Goal: Information Seeking & Learning: Learn about a topic

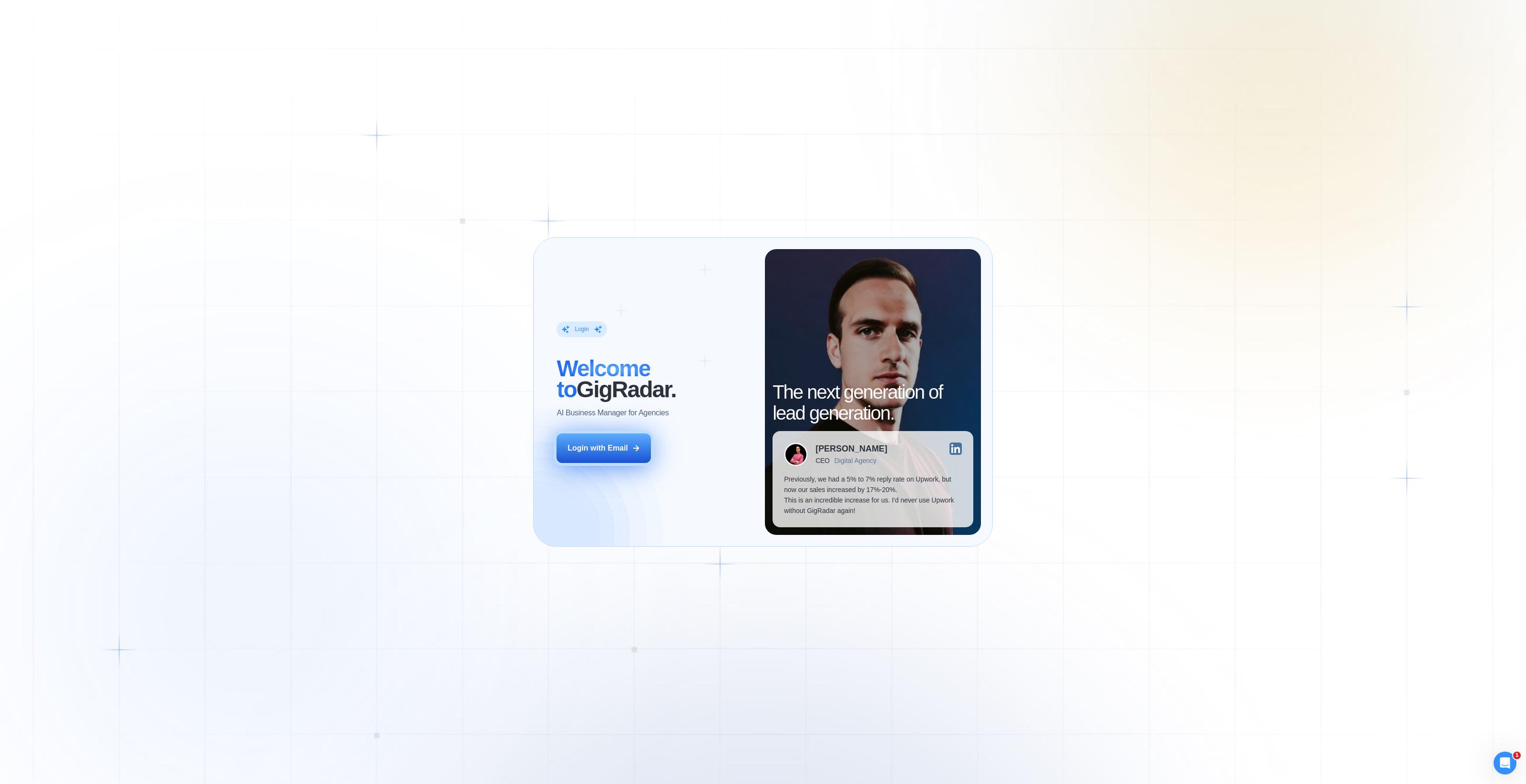
click at [609, 448] on div "Login with Email" at bounding box center [598, 448] width 61 height 10
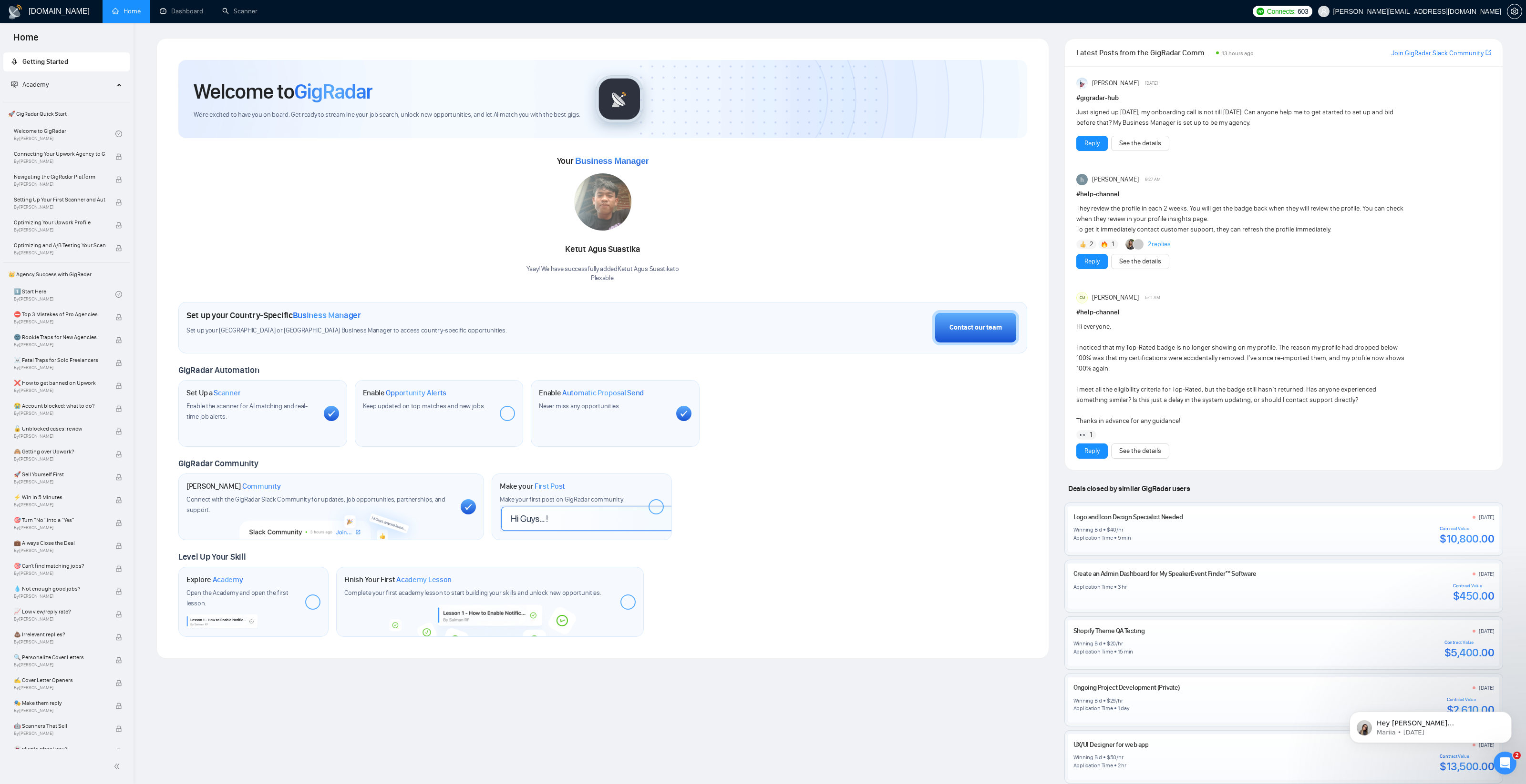
click at [509, 411] on div at bounding box center [508, 413] width 15 height 15
click at [195, 15] on link "Dashboard" at bounding box center [182, 11] width 44 height 9
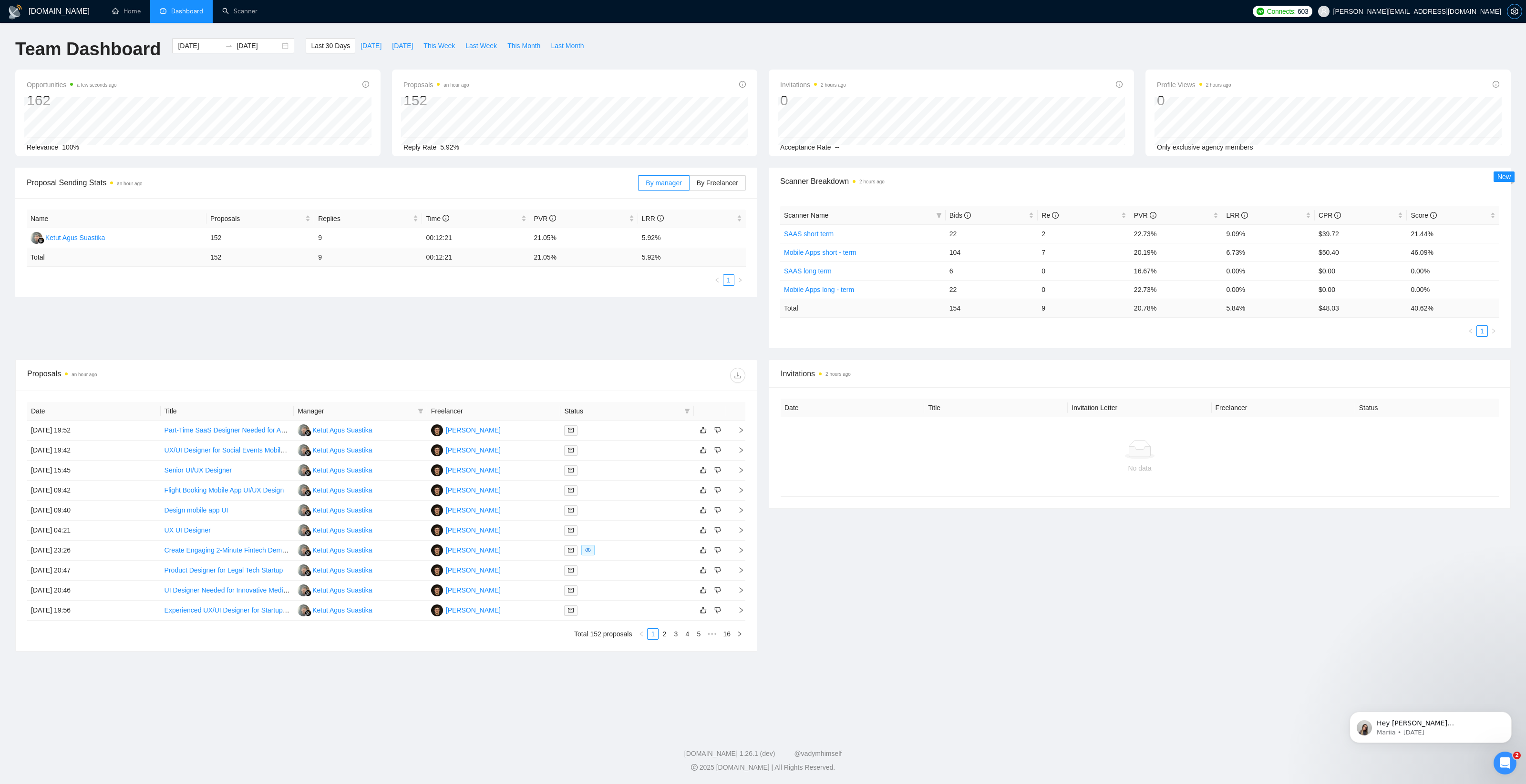
click at [1513, 13] on icon "setting" at bounding box center [1515, 11] width 8 height 8
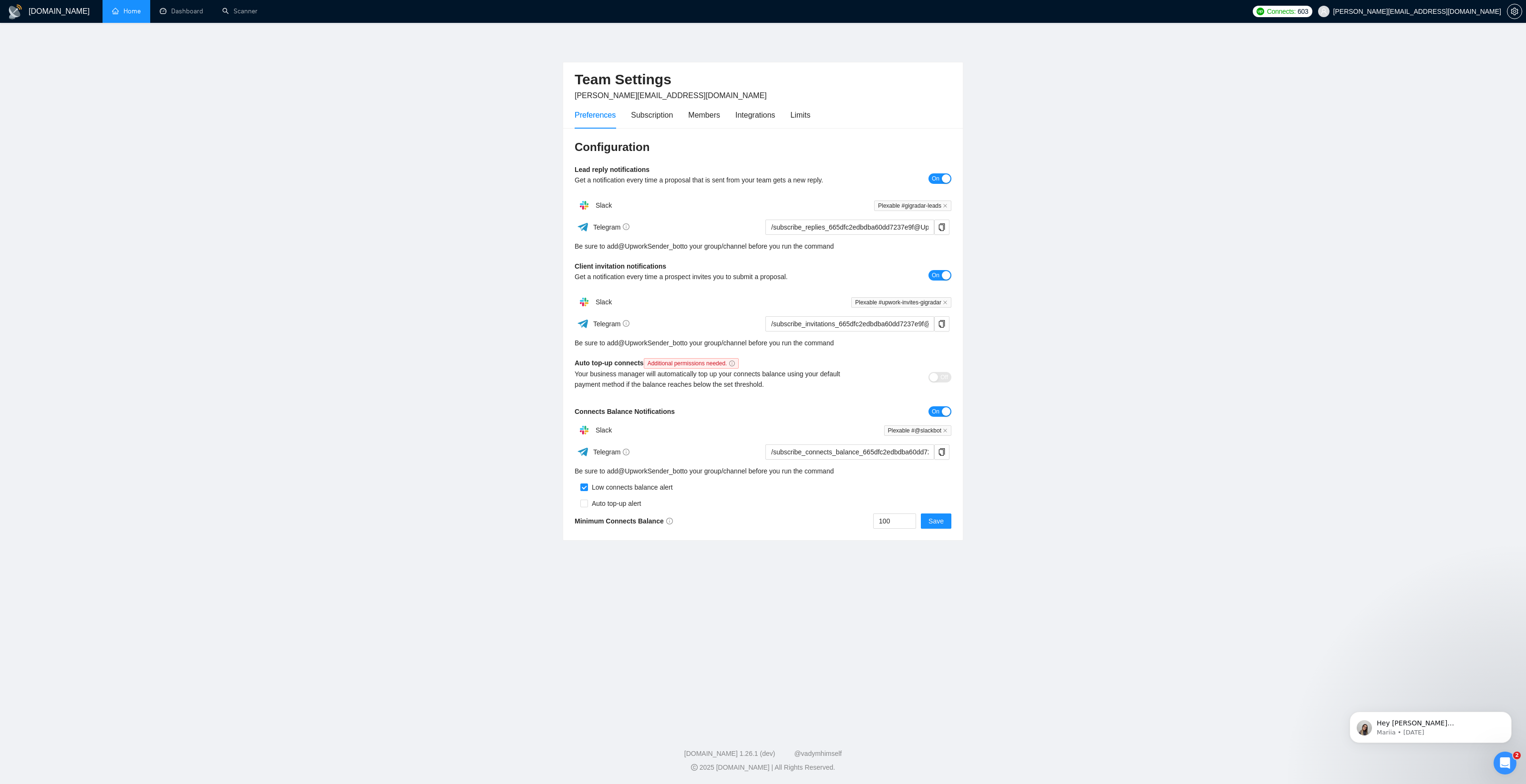
click at [139, 13] on link "Home" at bounding box center [126, 11] width 29 height 9
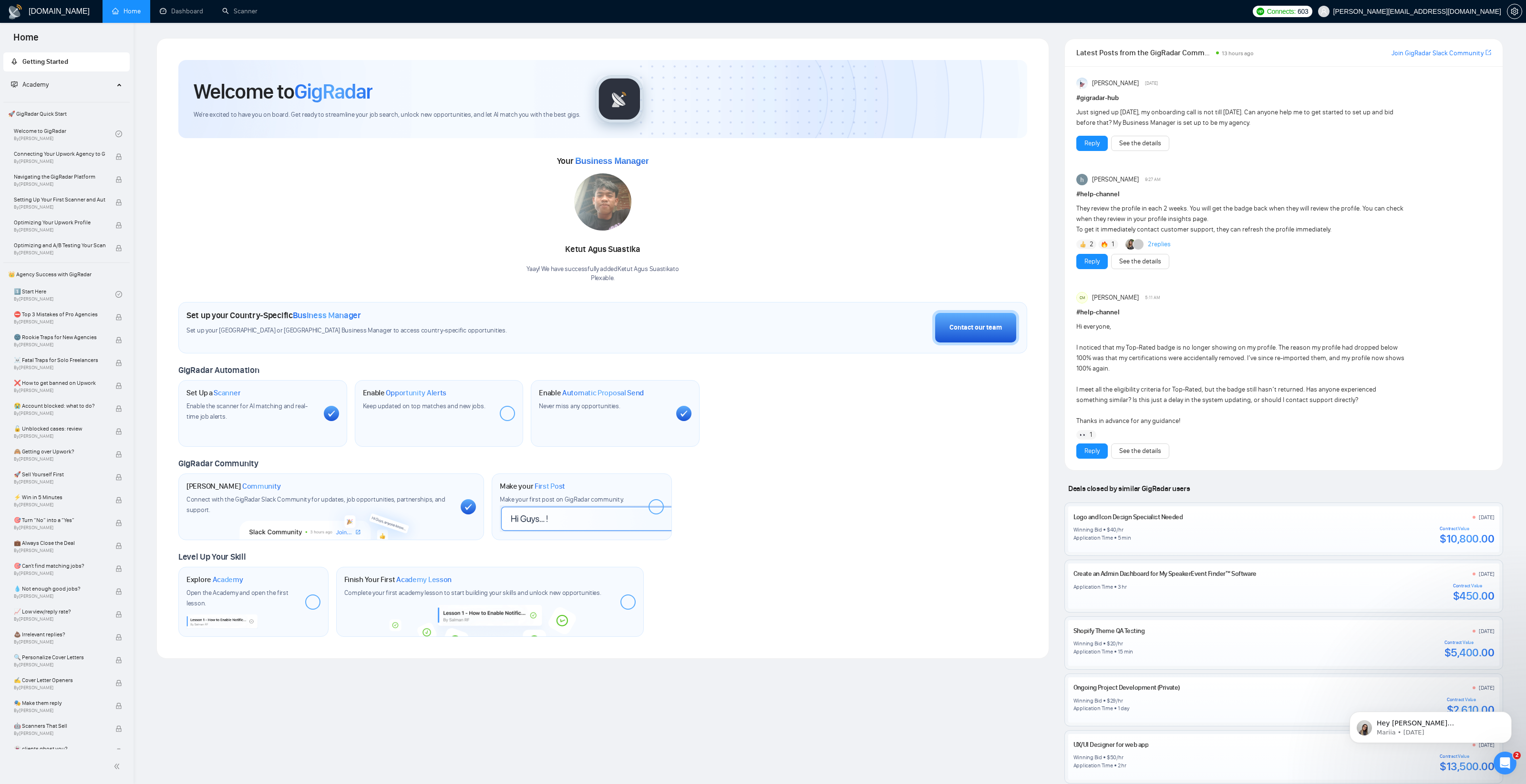
click at [359, 312] on span "Business Manager" at bounding box center [327, 315] width 68 height 10
click at [409, 327] on span "Set up your [GEOGRAPHIC_DATA] or [GEOGRAPHIC_DATA] Business Manager to access c…" at bounding box center [436, 332] width 500 height 10
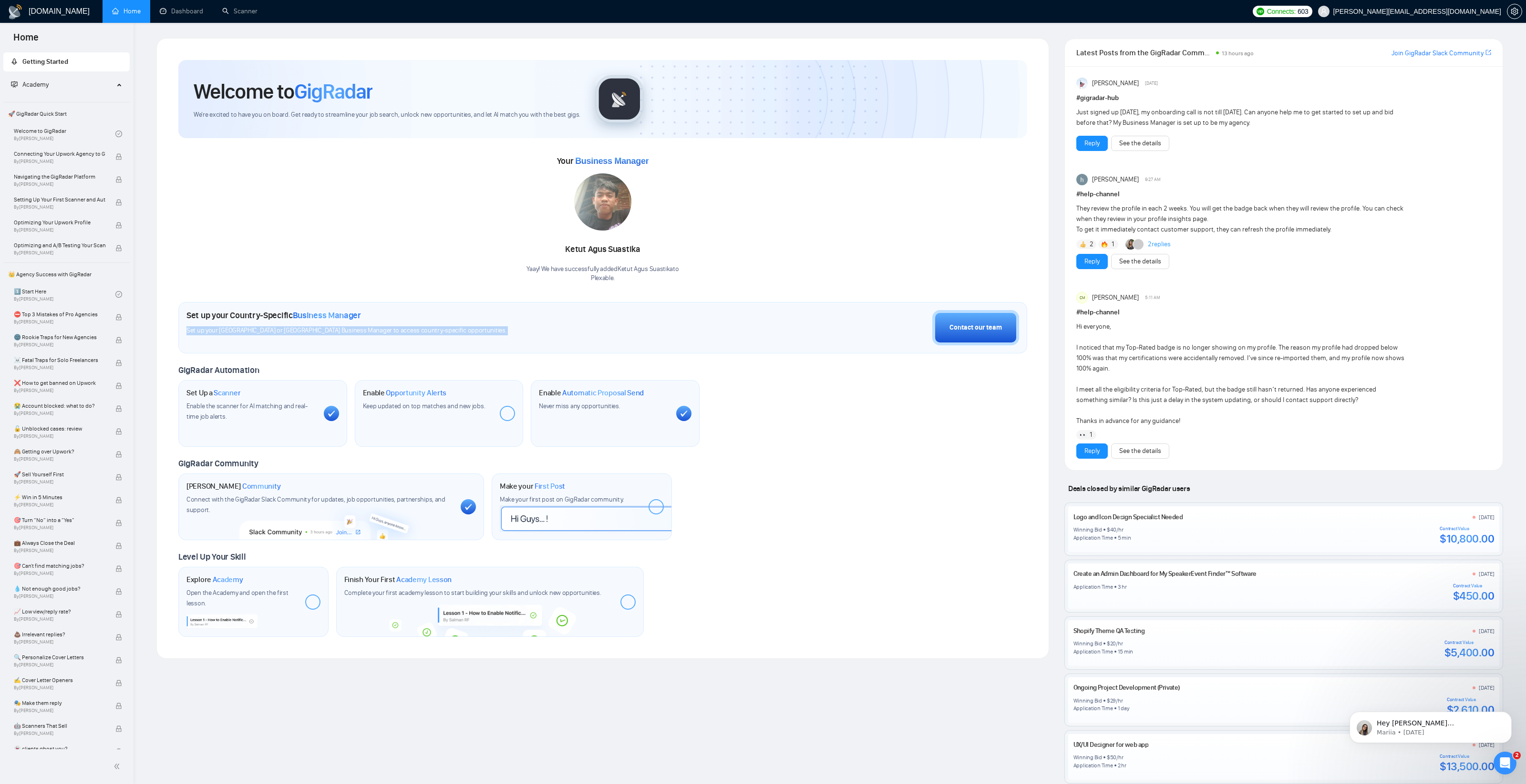
click at [409, 327] on span "Set up your [GEOGRAPHIC_DATA] or [GEOGRAPHIC_DATA] Business Manager to access c…" at bounding box center [436, 332] width 500 height 10
click at [491, 326] on div "Set up your Country-Specific Business Manager Set up your [GEOGRAPHIC_DATA] or …" at bounding box center [436, 322] width 500 height 26
click at [452, 338] on div "Set up your Country-Specific Business Manager Set up your [GEOGRAPHIC_DATA] or …" at bounding box center [603, 328] width 849 height 51
click at [178, 15] on link "Dashboard" at bounding box center [182, 11] width 44 height 9
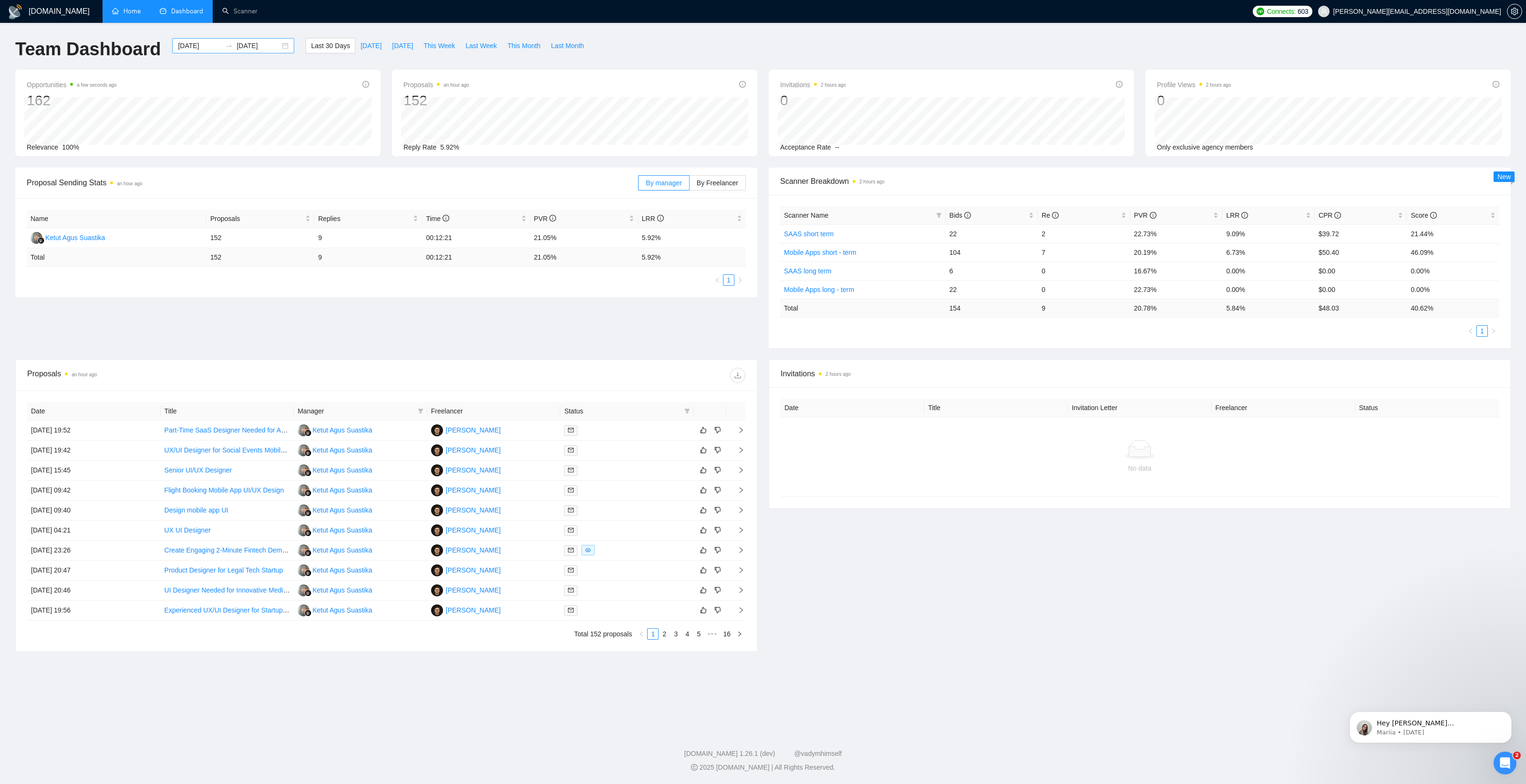
click at [228, 45] on div at bounding box center [229, 46] width 15 height 8
click at [175, 71] on button "button" at bounding box center [173, 68] width 10 height 19
click at [423, 69] on span "button" at bounding box center [421, 68] width 5 height 5
click at [184, 68] on span "button" at bounding box center [184, 68] width 5 height 5
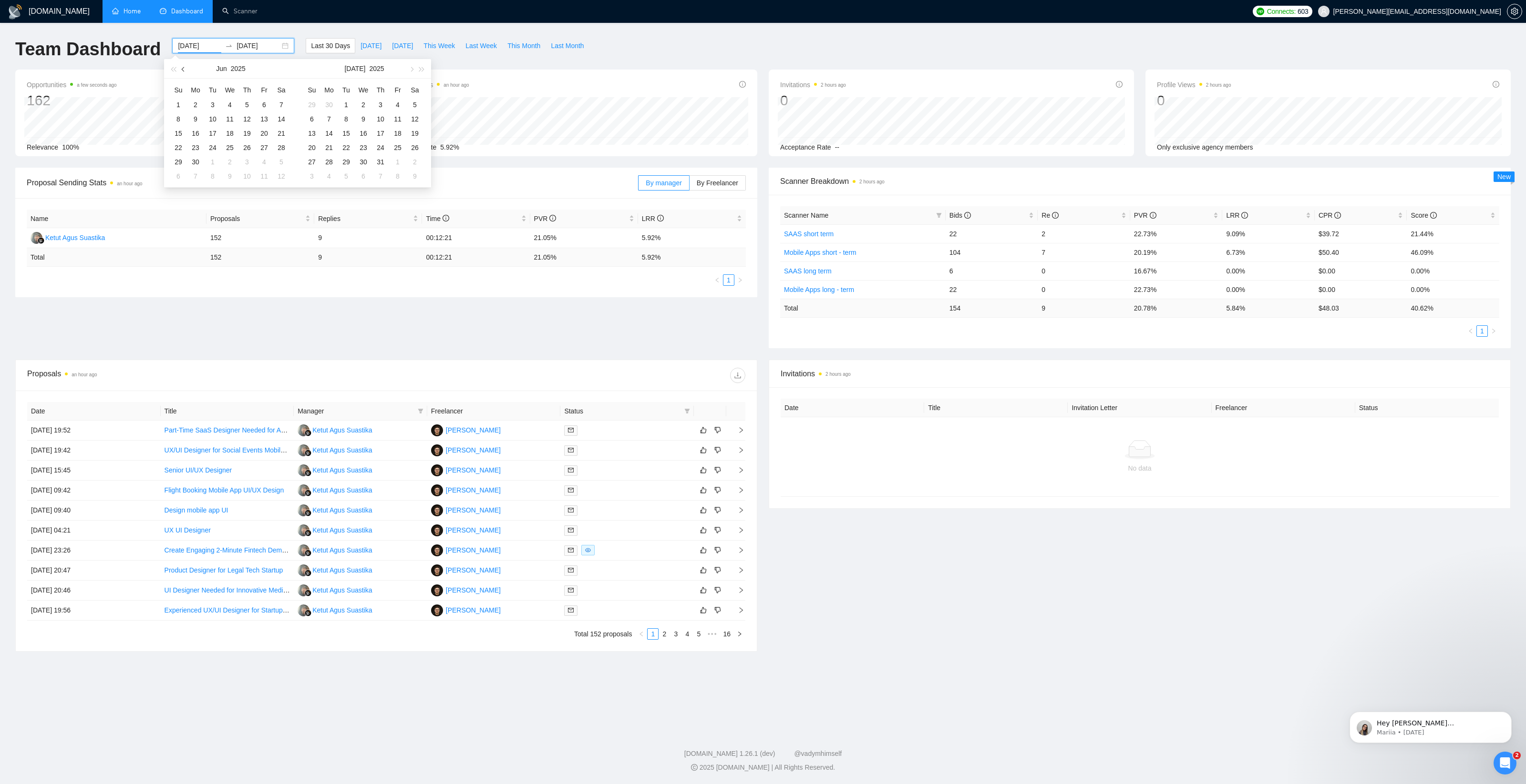
click at [184, 68] on span "button" at bounding box center [184, 68] width 5 height 5
type input "[DATE]"
click at [246, 105] on div "1" at bounding box center [247, 105] width 11 height 11
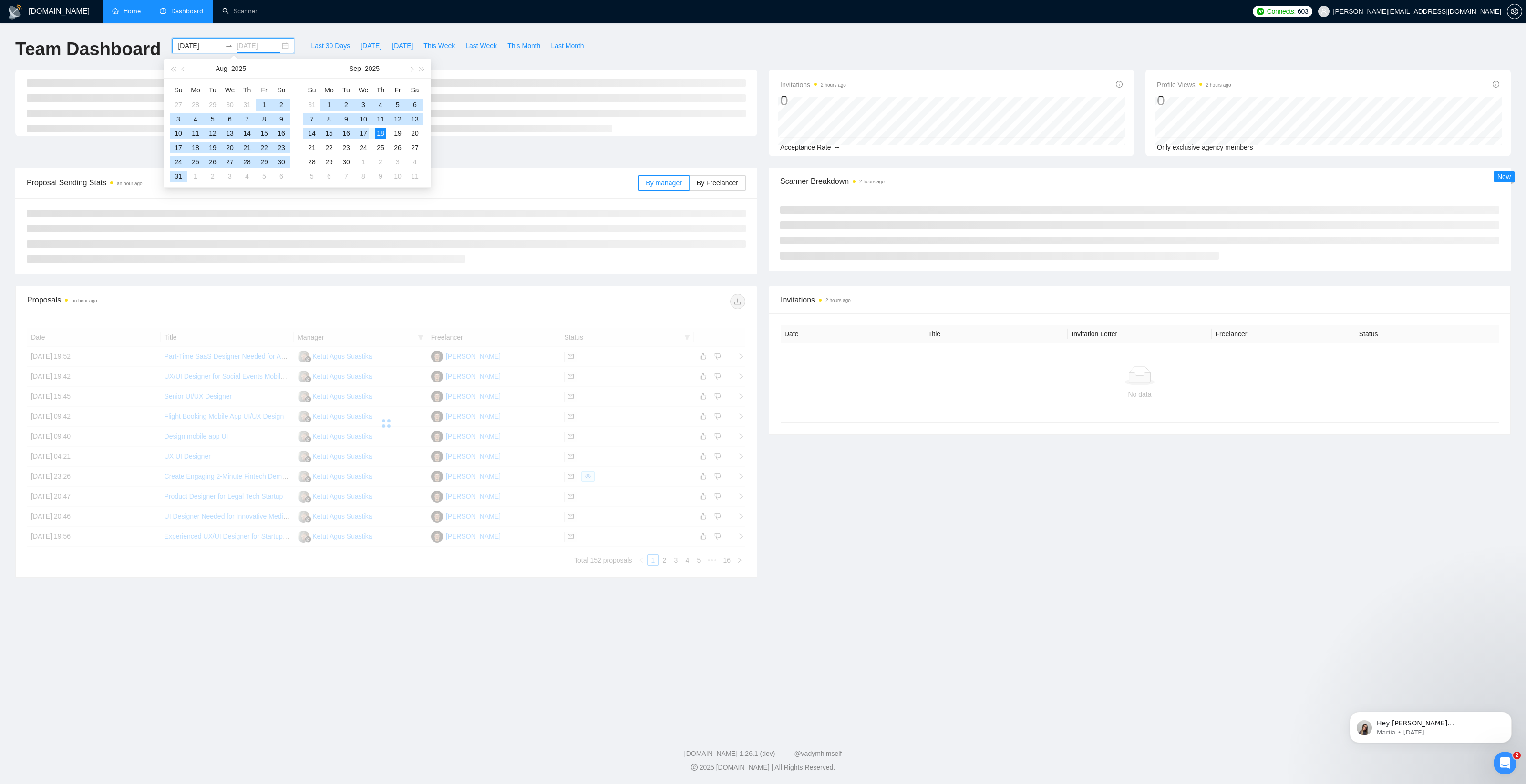
type input "[DATE]"
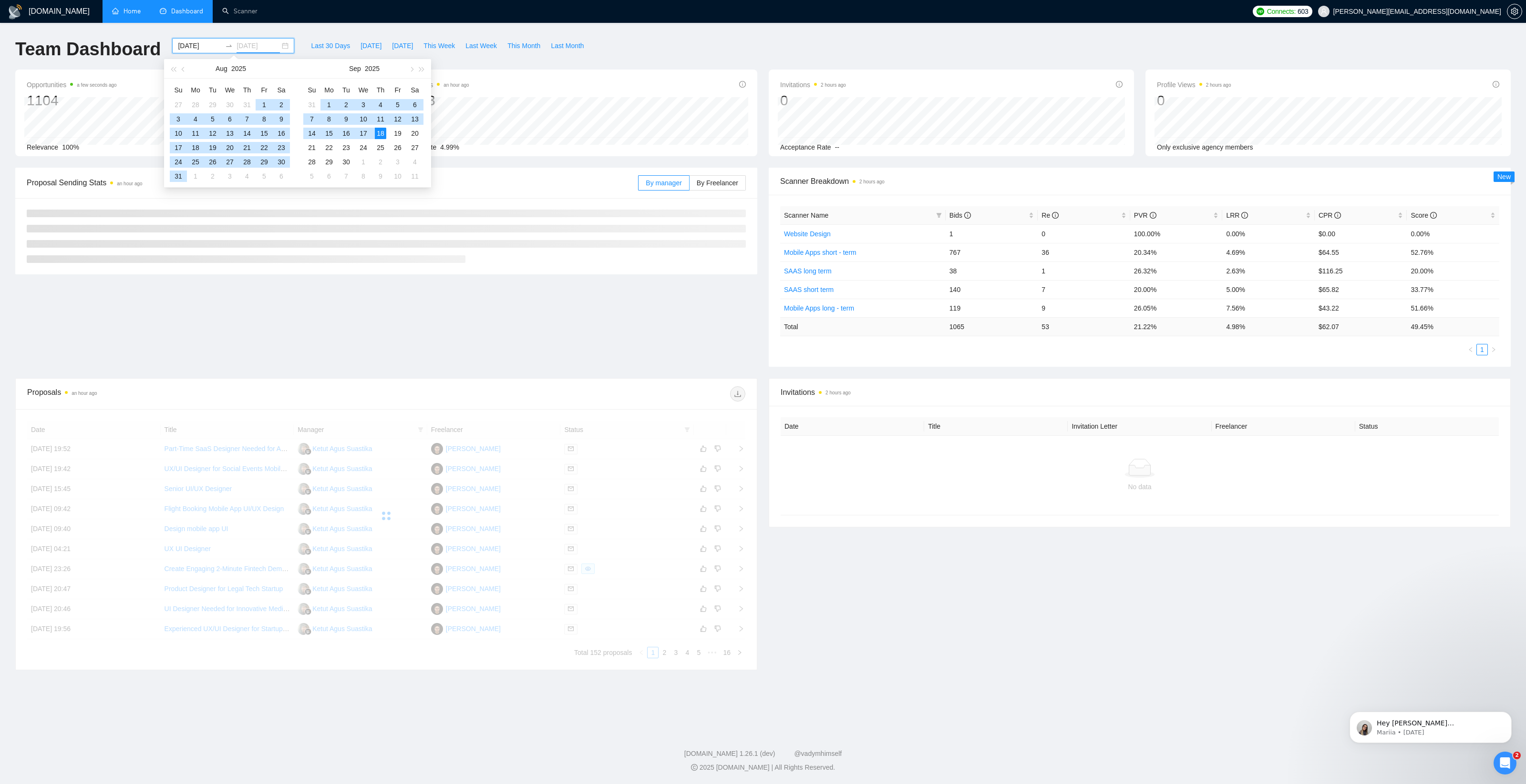
click at [380, 133] on div "18" at bounding box center [380, 133] width 11 height 11
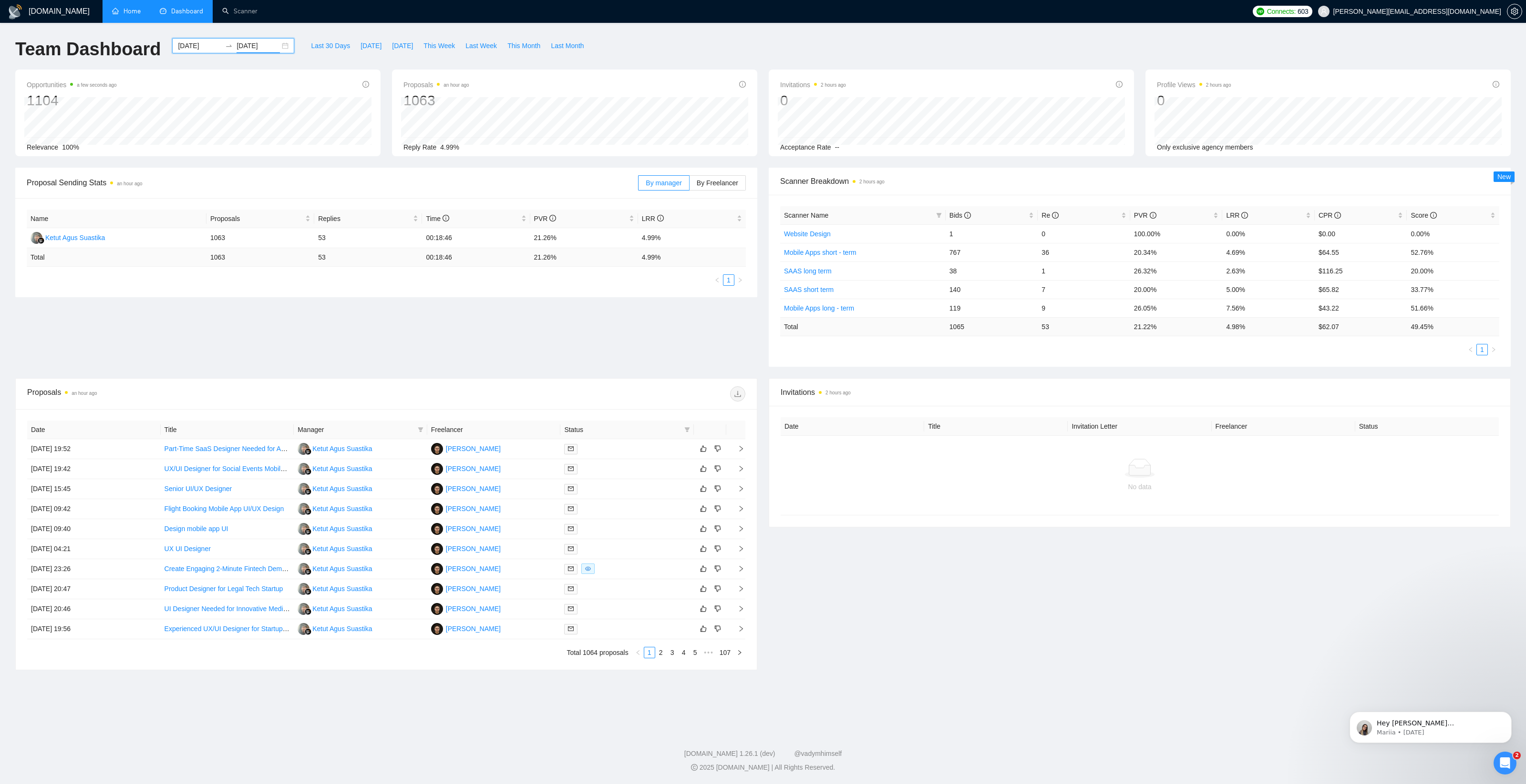
click at [1198, 147] on span "Only exclusive agency members" at bounding box center [1205, 147] width 96 height 8
click at [1194, 159] on div "Opportunities a few seconds ago 1104 Relevance 100% Proposals an hour ago 1063 …" at bounding box center [763, 118] width 1507 height 98
